Goal: Task Accomplishment & Management: Complete application form

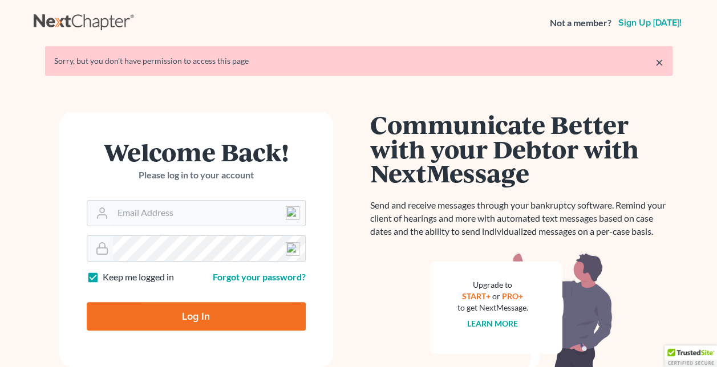
type input "[EMAIL_ADDRESS][DOMAIN_NAME]"
click at [175, 321] on input "Log In" at bounding box center [196, 316] width 219 height 29
type input "Thinking..."
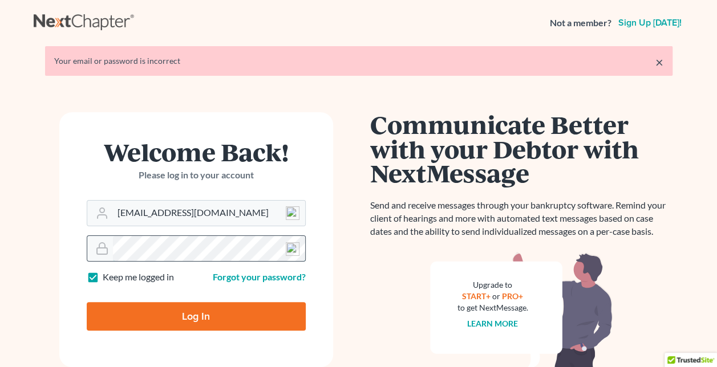
click at [0, 233] on html "Not a member? Sign up [DATE]! × Your email or password is incorrect Welcome Bac…" at bounding box center [358, 249] width 717 height 499
drag, startPoint x: 258, startPoint y: 210, endPoint x: -249, endPoint y: 138, distance: 512.4
click at [0, 138] on html "Not a member? Sign up today! × Your email or password is incorrect Welcome Back…" at bounding box center [358, 249] width 717 height 499
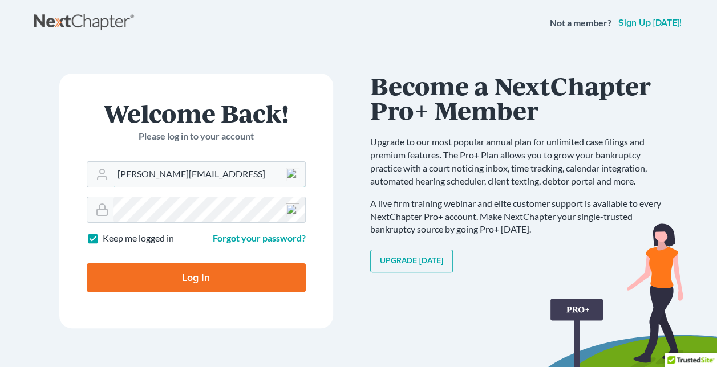
type input "nancy@burnettlaw.nett"
click at [87, 264] on input "Log In" at bounding box center [196, 278] width 219 height 29
type input "Thinking..."
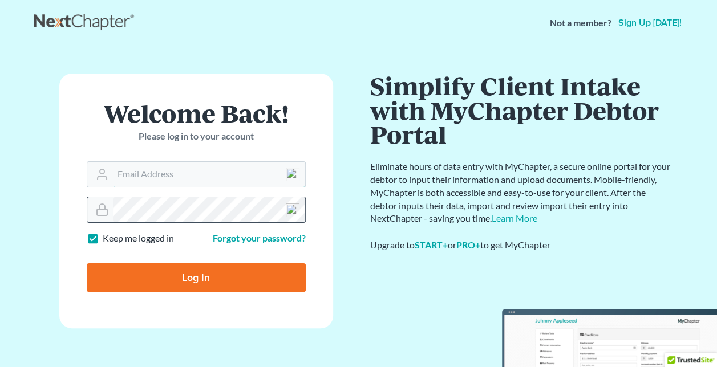
type input "[EMAIL_ADDRESS][DOMAIN_NAME]"
click at [46, 204] on div "Welcome Back! Please log in to your account Email Address nancyburnett@live.com…" at bounding box center [196, 211] width 325 height 274
click at [0, 142] on html "Not a member? Sign up today! × Your email or password is incorrect Welcome Back…" at bounding box center [358, 197] width 717 height 395
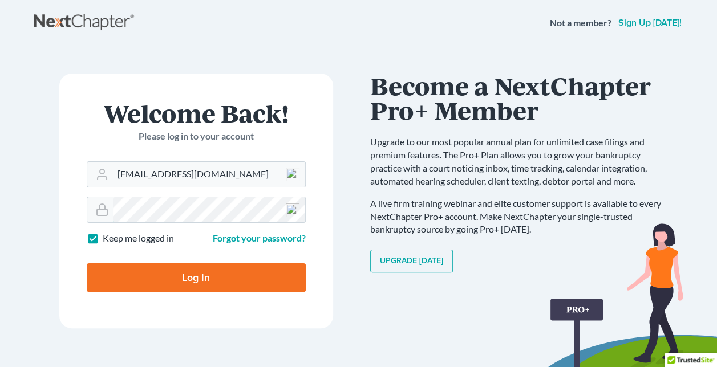
click at [87, 264] on input "Log In" at bounding box center [196, 278] width 219 height 29
type input "Thinking..."
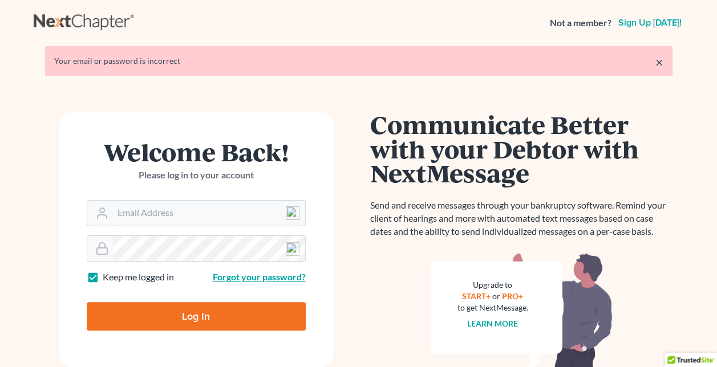
type input "[EMAIL_ADDRESS][DOMAIN_NAME]"
click at [271, 278] on link "Forgot your password?" at bounding box center [259, 277] width 93 height 11
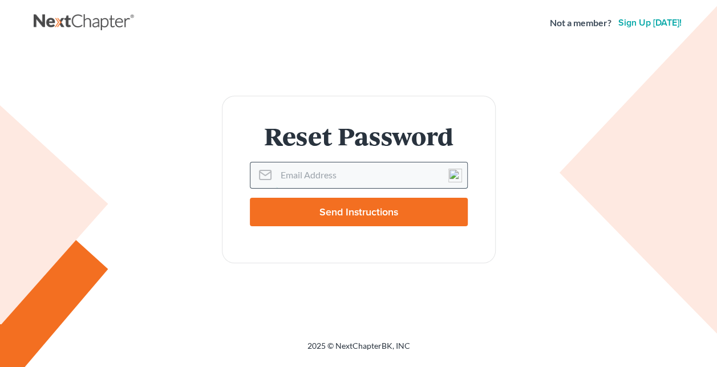
click at [283, 181] on input "Email Address" at bounding box center [371, 175] width 191 height 25
type input "[PERSON_NAME][EMAIL_ADDRESS][DOMAIN_NAME]"
click at [250, 198] on input "Send Instructions" at bounding box center [359, 212] width 218 height 29
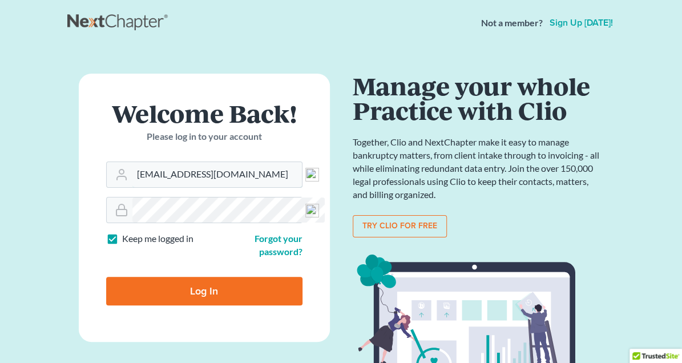
drag, startPoint x: 202, startPoint y: 172, endPoint x: -73, endPoint y: 151, distance: 275.9
click at [0, 151] on html "Not a member? Sign up [DATE]! × Email sent with password reset instructions. If…" at bounding box center [341, 251] width 682 height 502
type input "[PERSON_NAME][EMAIL_ADDRESS][DOMAIN_NAME]"
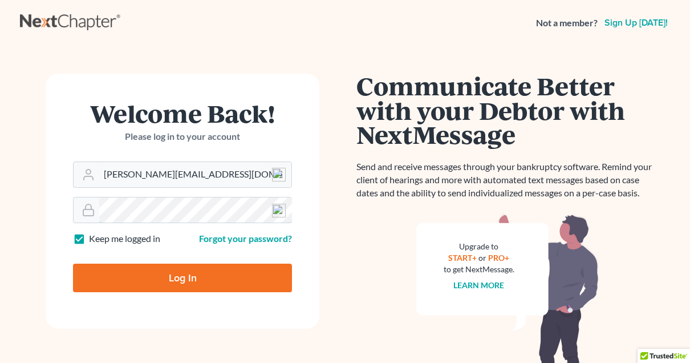
click at [73, 264] on input "Log In" at bounding box center [182, 278] width 219 height 29
type input "Thinking..."
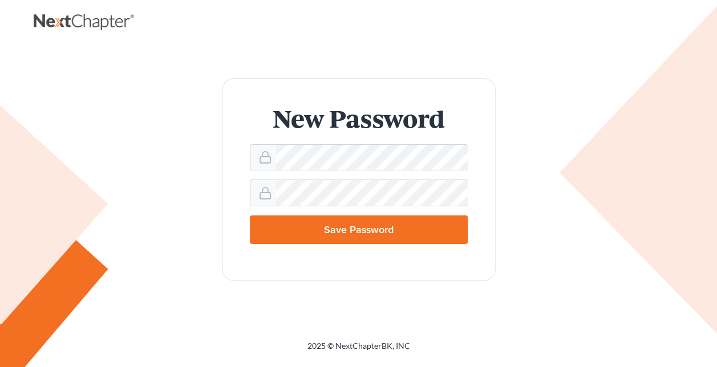
click at [250, 216] on input "Save Password" at bounding box center [359, 230] width 218 height 29
type input "Thinking..."
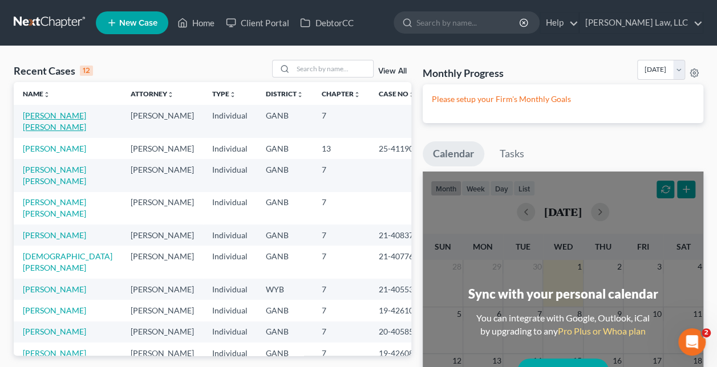
click at [73, 114] on link "[PERSON_NAME] [PERSON_NAME]" at bounding box center [54, 121] width 63 height 21
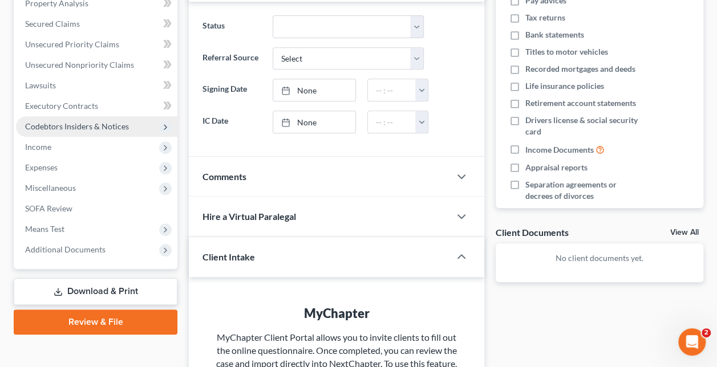
scroll to position [57, 0]
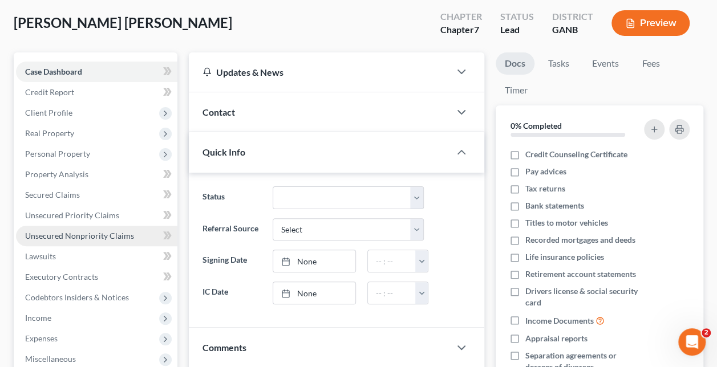
click at [84, 236] on span "Unsecured Nonpriority Claims" at bounding box center [79, 236] width 109 height 10
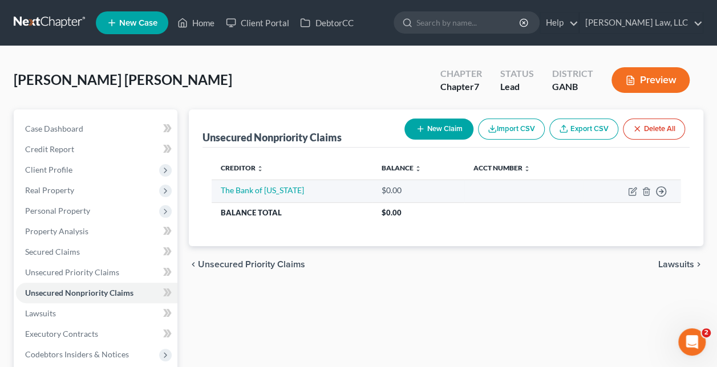
click at [272, 195] on td "The Bank of [US_STATE]" at bounding box center [292, 191] width 160 height 23
click at [271, 191] on link "The Bank of [US_STATE]" at bounding box center [262, 190] width 83 height 10
select select "0"
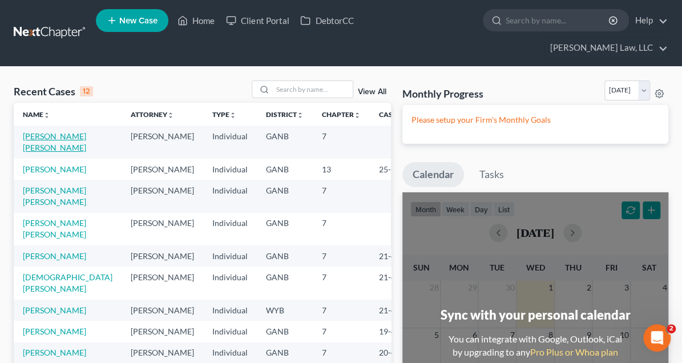
click at [29, 131] on link "[PERSON_NAME] [PERSON_NAME]" at bounding box center [54, 141] width 63 height 21
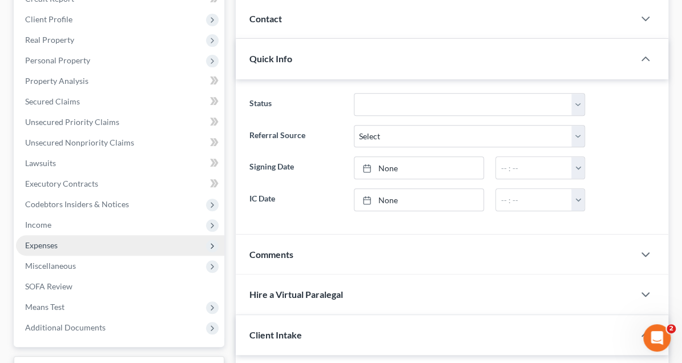
scroll to position [114, 0]
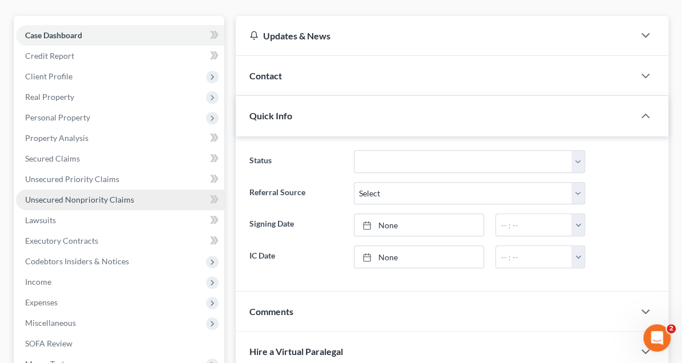
click at [94, 195] on span "Unsecured Nonpriority Claims" at bounding box center [79, 200] width 109 height 10
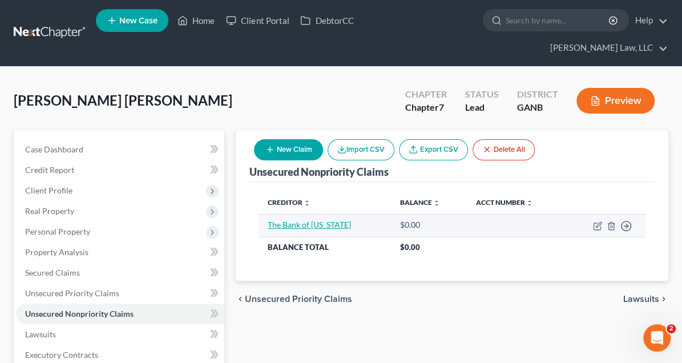
click at [268, 220] on link "The Bank of [US_STATE]" at bounding box center [309, 225] width 83 height 10
select select "0"
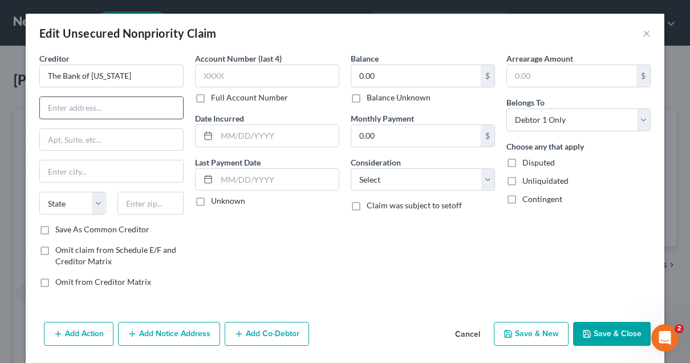
click at [148, 110] on input "text" at bounding box center [111, 108] width 143 height 22
paste input "[STREET_ADDRESS]"
click at [163, 110] on input "[STREET_ADDRESS]" at bounding box center [111, 108] width 143 height 22
type input "[STREET_ADDRESS]"
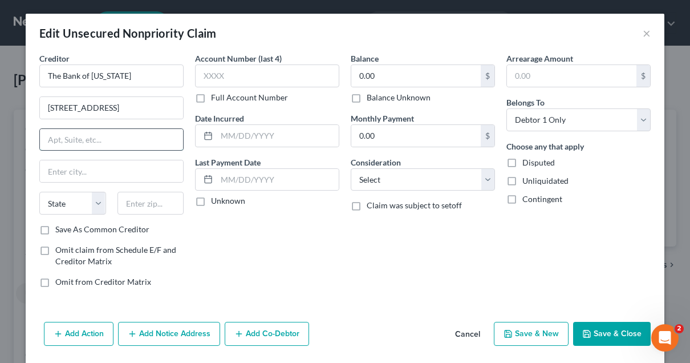
click at [119, 138] on input "text" at bounding box center [111, 140] width 143 height 22
click at [100, 173] on input "text" at bounding box center [111, 171] width 143 height 22
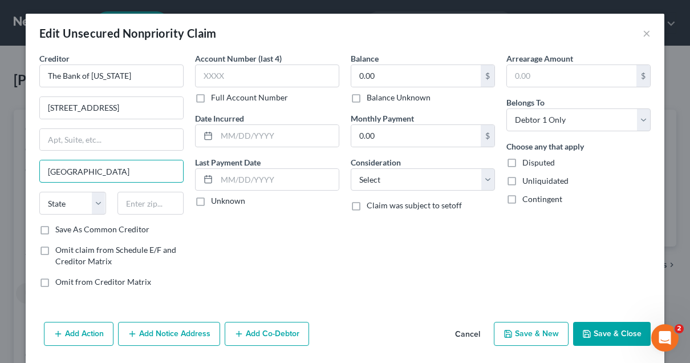
type input "[GEOGRAPHIC_DATA]"
select select "26"
click at [122, 195] on input "text" at bounding box center [151, 203] width 67 height 23
paste input "63775-1204"
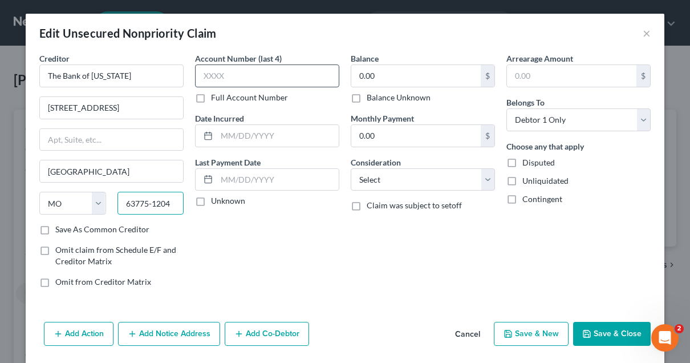
type input "63775-1204"
click at [265, 72] on input "text" at bounding box center [267, 75] width 144 height 23
click at [435, 69] on input "0.00" at bounding box center [417, 76] width 130 height 22
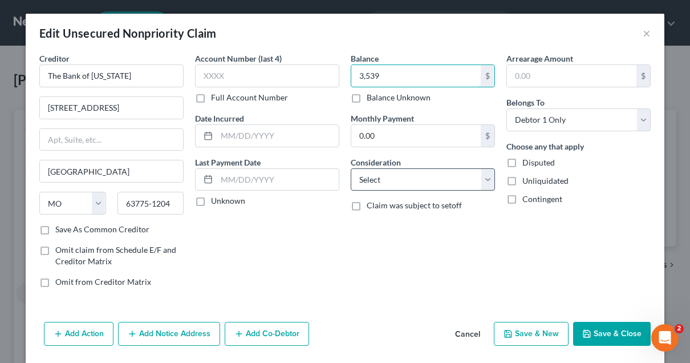
type input "3,539"
click at [358, 172] on select "Select Cable / Satellite Services Collection Agency Credit Card Debt Debt Couns…" at bounding box center [423, 179] width 144 height 23
select select "2"
click at [351, 168] on select "Select Cable / Satellite Services Collection Agency Credit Card Debt Debt Couns…" at bounding box center [423, 179] width 144 height 23
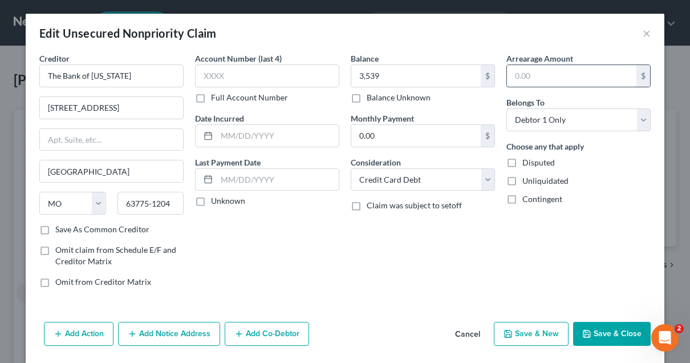
click at [542, 75] on input "text" at bounding box center [572, 76] width 130 height 22
type input "3,539"
click at [586, 322] on button "Save & Close" at bounding box center [612, 334] width 78 height 24
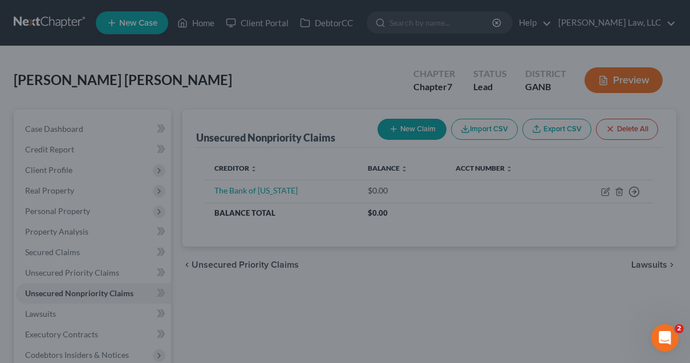
type input "3,539.00"
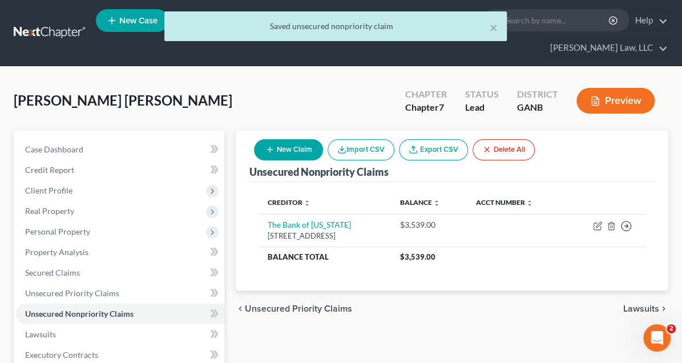
click at [323, 139] on button "New Claim" at bounding box center [288, 149] width 69 height 21
select select "0"
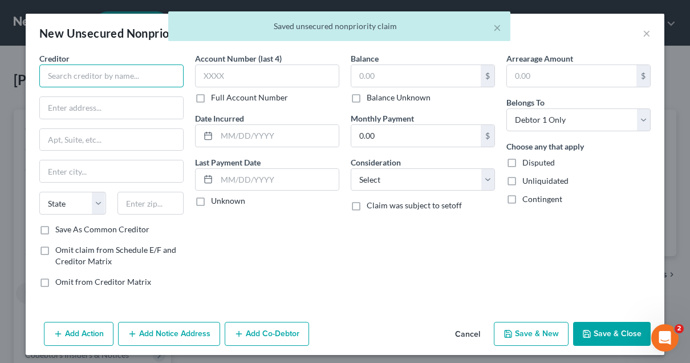
click at [114, 77] on input "text" at bounding box center [111, 75] width 144 height 23
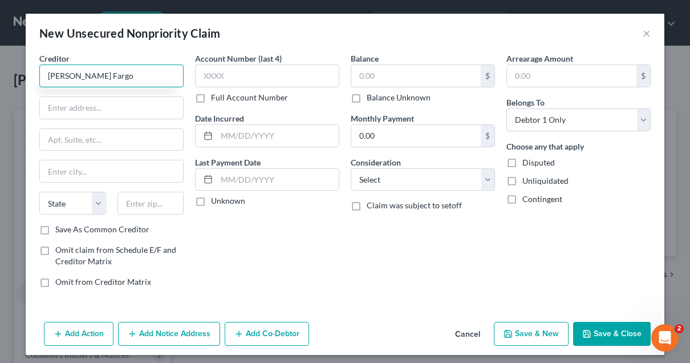
type input "[PERSON_NAME] Fargo"
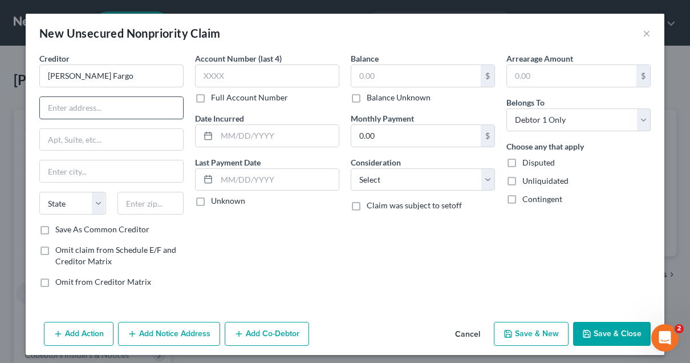
click at [85, 107] on input "text" at bounding box center [111, 108] width 143 height 22
paste input "[STREET_ADDRESS][PERSON_NAME]"
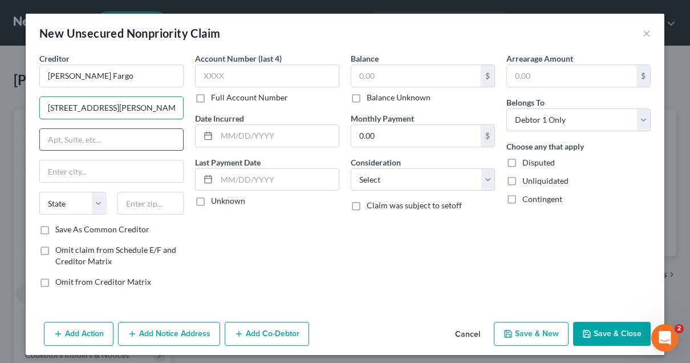
type input "[STREET_ADDRESS][PERSON_NAME]"
click at [92, 140] on input "text" at bounding box center [111, 140] width 143 height 22
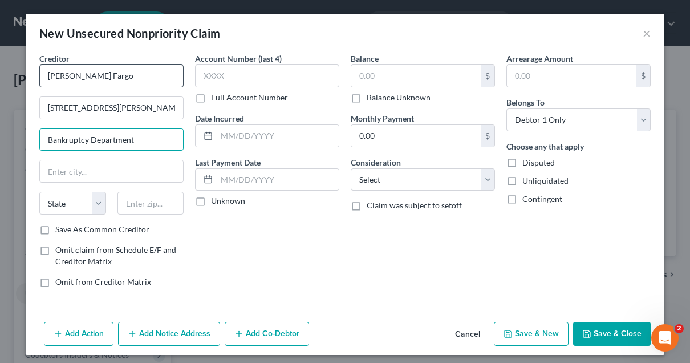
type input "Bankruptcy Department"
click at [127, 77] on input "[PERSON_NAME] Fargo" at bounding box center [111, 75] width 144 height 23
type input "[PERSON_NAME] Fargo Bank"
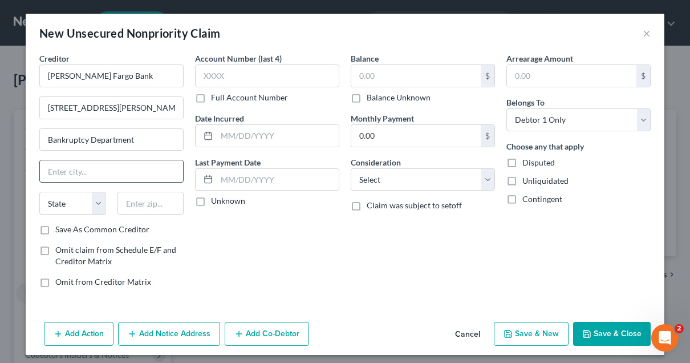
click at [138, 166] on input "text" at bounding box center [111, 171] width 143 height 22
type input "[GEOGRAPHIC_DATA]"
click at [92, 202] on select "State [US_STATE] AK AR AZ CA CO CT DE DC [GEOGRAPHIC_DATA] [GEOGRAPHIC_DATA] GU…" at bounding box center [72, 203] width 67 height 23
select select "4"
click at [39, 192] on select "State [US_STATE] AK AR AZ CA CO CT DE DC [GEOGRAPHIC_DATA] [GEOGRAPHIC_DATA] GU…" at bounding box center [72, 203] width 67 height 23
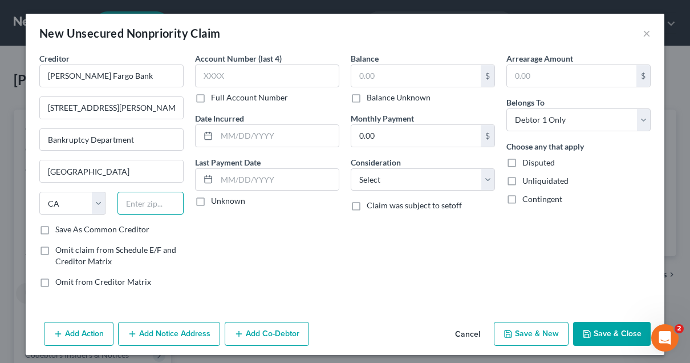
click at [130, 204] on input "text" at bounding box center [151, 203] width 67 height 23
paste input "94104"
type input "94104"
click at [409, 79] on input "text" at bounding box center [417, 76] width 130 height 22
type input "4,063"
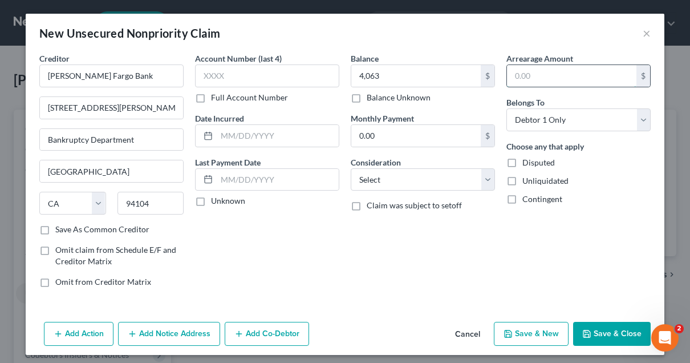
click at [518, 78] on input "text" at bounding box center [572, 76] width 130 height 22
type input "4,063"
click at [592, 328] on button "Save & Close" at bounding box center [612, 334] width 78 height 24
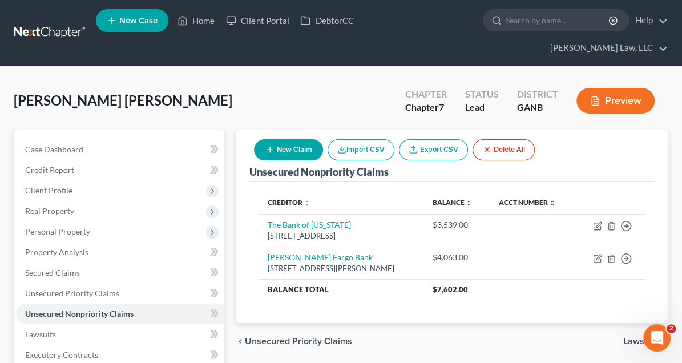
click at [323, 139] on button "New Claim" at bounding box center [288, 149] width 69 height 21
select select "0"
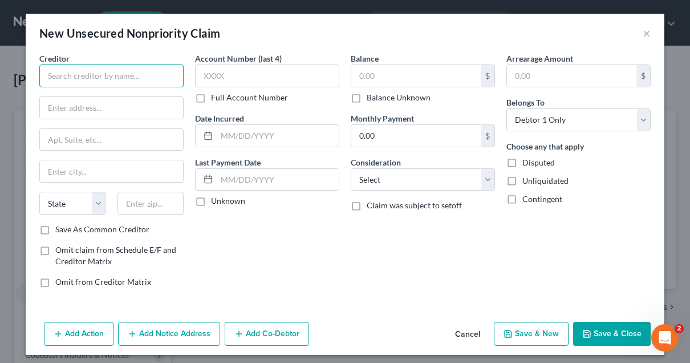
click at [154, 67] on input "text" at bounding box center [111, 75] width 144 height 23
click at [85, 47] on div "New Unsecured Nonpriority Claim ×" at bounding box center [345, 33] width 639 height 39
click at [79, 77] on input "text" at bounding box center [111, 75] width 144 height 23
paste input "Synchrony"
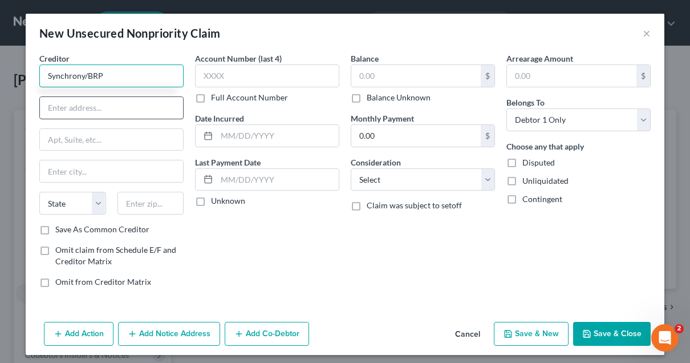
type input "Synchrony/BRP"
click at [78, 111] on input "text" at bounding box center [111, 108] width 143 height 22
click at [139, 110] on input "text" at bounding box center [111, 108] width 143 height 22
paste input "P.O. Box 669802"
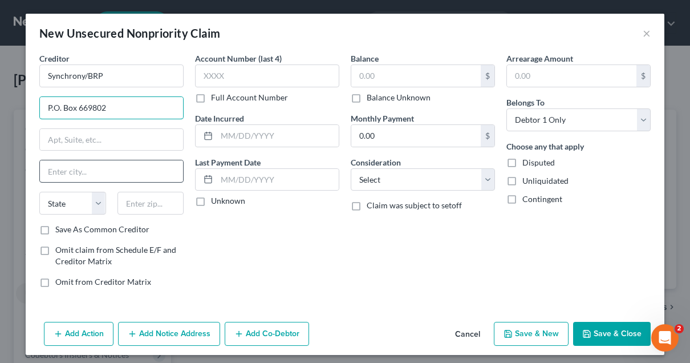
type input "P.O. Box 669802"
click at [51, 172] on input "text" at bounding box center [111, 171] width 143 height 22
type input "[GEOGRAPHIC_DATA]"
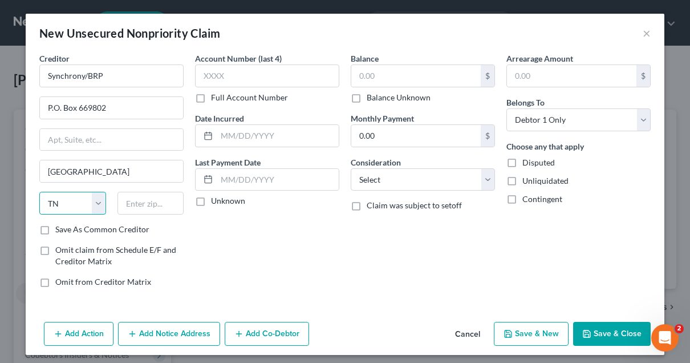
select select "45"
paste input "75266-0955"
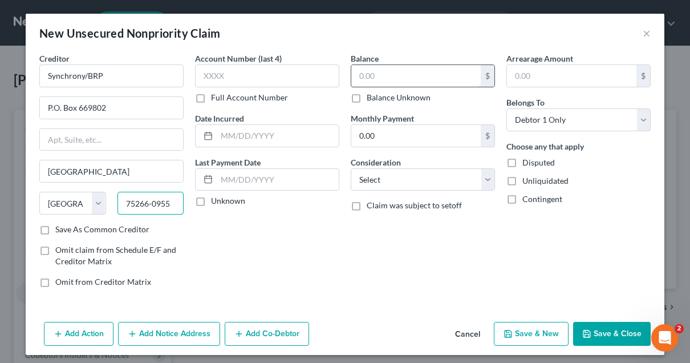
type input "75266-0955"
click at [391, 80] on input "text" at bounding box center [417, 76] width 130 height 22
type input "16,608"
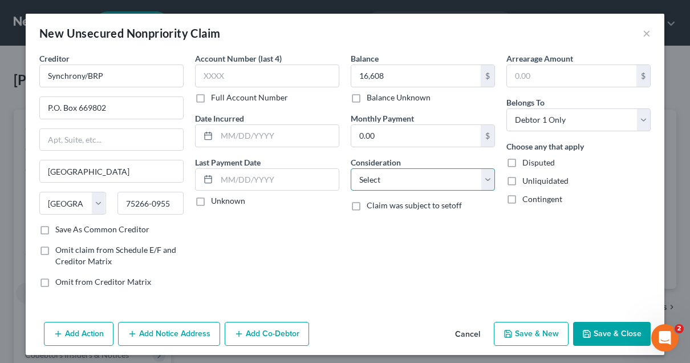
click at [417, 172] on select "Select Cable / Satellite Services Collection Agency Credit Card Debt Debt Couns…" at bounding box center [423, 179] width 144 height 23
select select "3"
click at [351, 168] on select "Select Cable / Satellite Services Collection Agency Credit Card Debt Debt Couns…" at bounding box center [423, 179] width 144 height 23
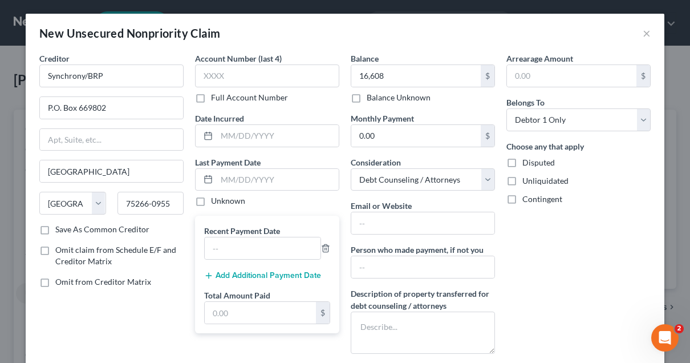
click at [211, 203] on label "Unknown" at bounding box center [228, 200] width 34 height 11
click at [216, 203] on input "Unknown" at bounding box center [219, 198] width 7 height 7
checkbox input "true"
click at [444, 185] on select "Select Cable / Satellite Services Collection Agency Credit Card Debt Debt Couns…" at bounding box center [423, 179] width 144 height 23
select select "4"
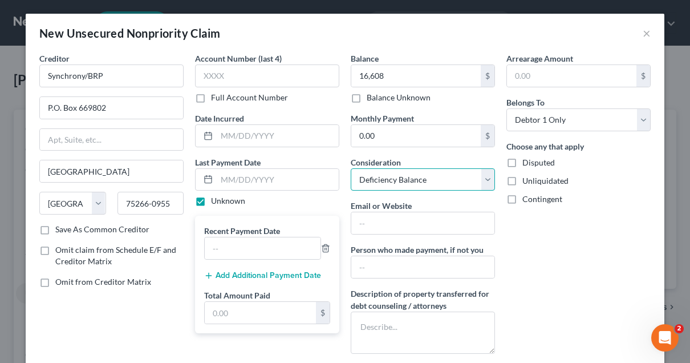
click at [351, 168] on select "Select Cable / Satellite Services Collection Agency Credit Card Debt Debt Couns…" at bounding box center [423, 179] width 144 height 23
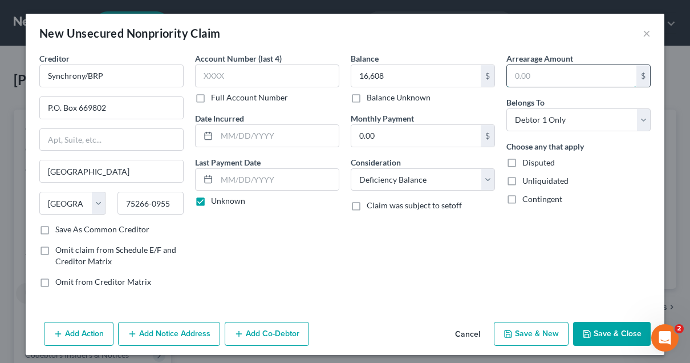
click at [518, 74] on input "text" at bounding box center [572, 76] width 130 height 22
type input "16,608"
click at [589, 325] on button "Save & Close" at bounding box center [612, 334] width 78 height 24
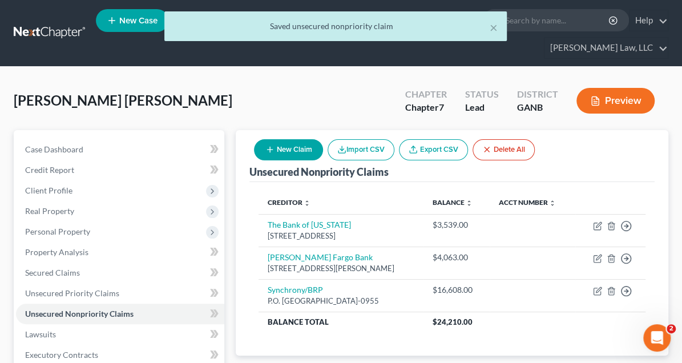
click at [323, 139] on button "New Claim" at bounding box center [288, 149] width 69 height 21
select select "0"
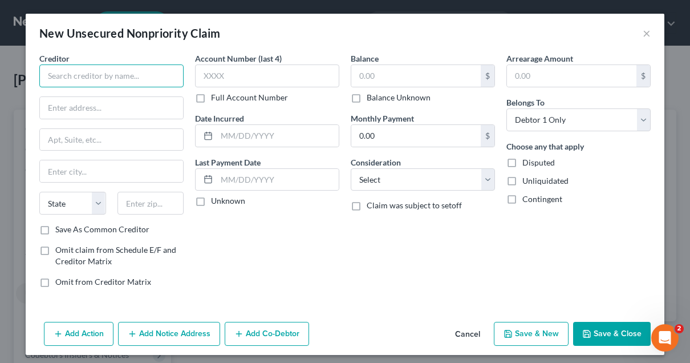
click at [94, 82] on input "text" at bounding box center [111, 75] width 144 height 23
type input "Cinch Auto Finance"
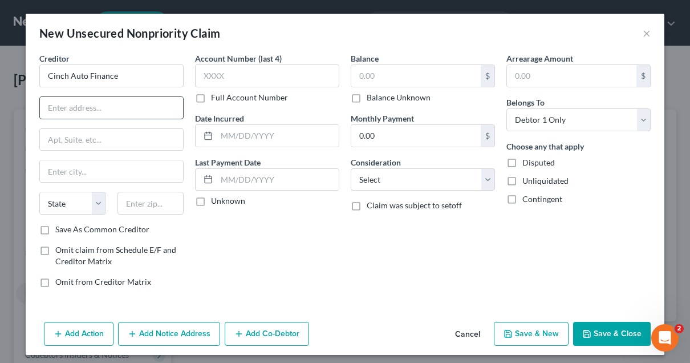
click at [169, 103] on input "text" at bounding box center [111, 108] width 143 height 22
paste input "0400 Old [US_STATE] Connector Rd S"
type input "0400 Old [US_STATE] Connector Rd"
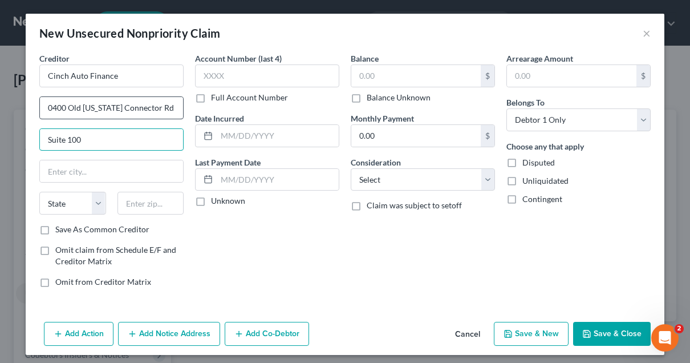
type input "Suite 100"
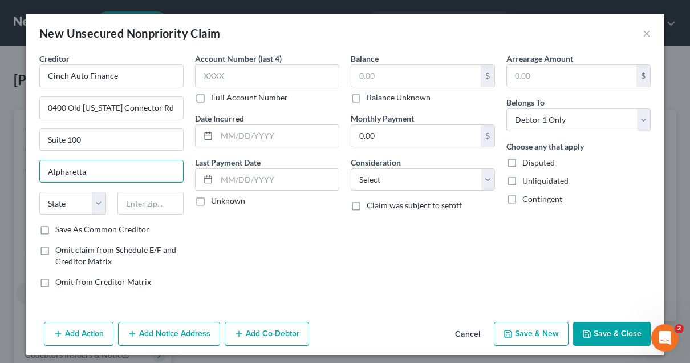
type input "Alpharetta"
select select "10"
paste input "30022-8270"
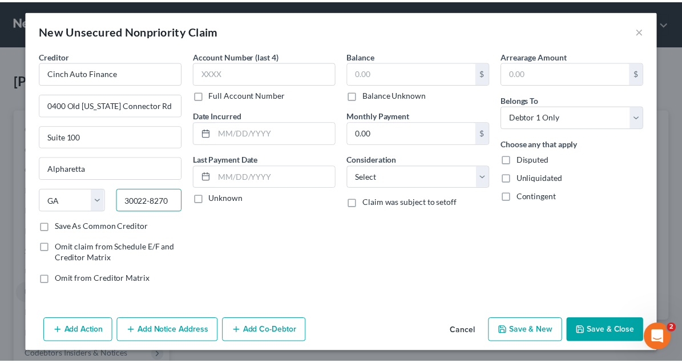
scroll to position [3, 0]
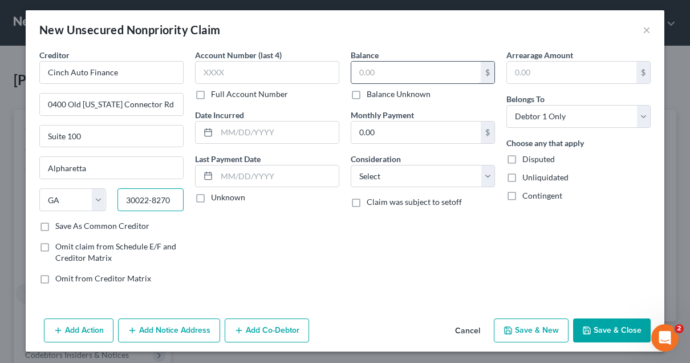
type input "30022-8270"
click at [385, 76] on input "text" at bounding box center [417, 73] width 130 height 22
type input "24,293"
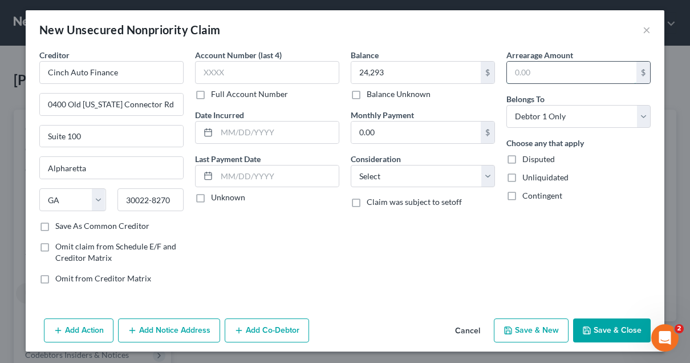
click at [519, 66] on input "text" at bounding box center [572, 73] width 130 height 22
type input "24,293"
click at [608, 324] on button "Save & Close" at bounding box center [612, 330] width 78 height 24
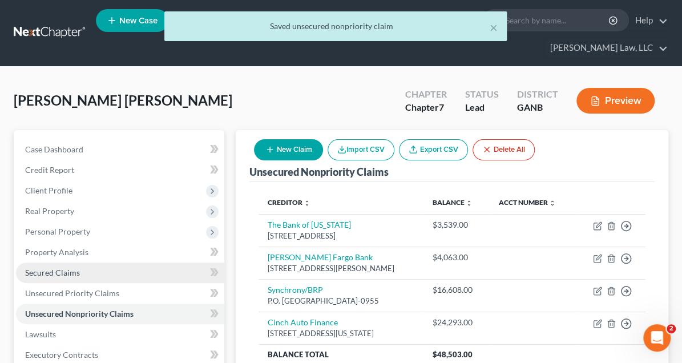
click at [62, 262] on link "Secured Claims" at bounding box center [120, 272] width 208 height 21
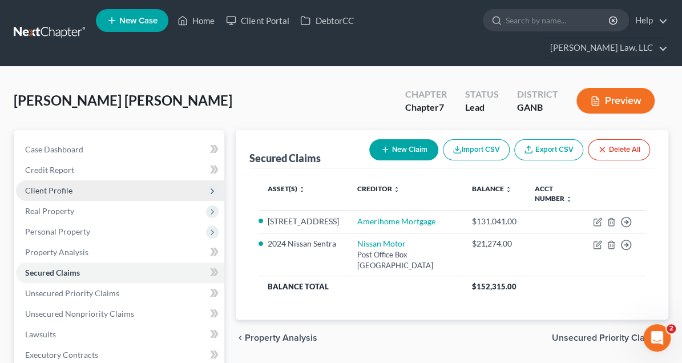
click at [72, 180] on span "Client Profile" at bounding box center [120, 190] width 208 height 21
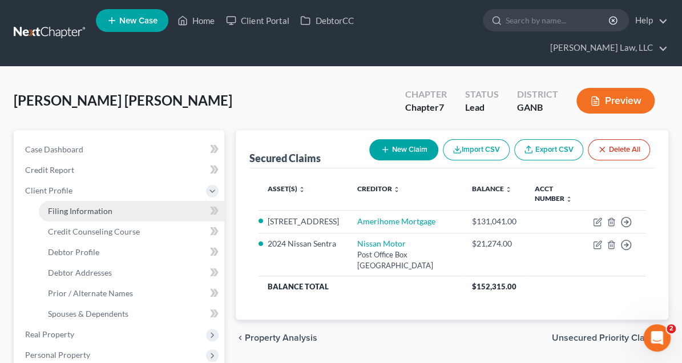
click at [72, 206] on span "Filing Information" at bounding box center [80, 211] width 64 height 10
select select "1"
select select "0"
select select "10"
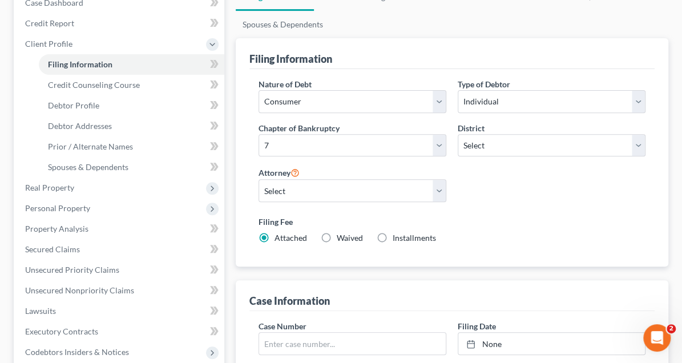
scroll to position [171, 0]
